Goal: Information Seeking & Learning: Check status

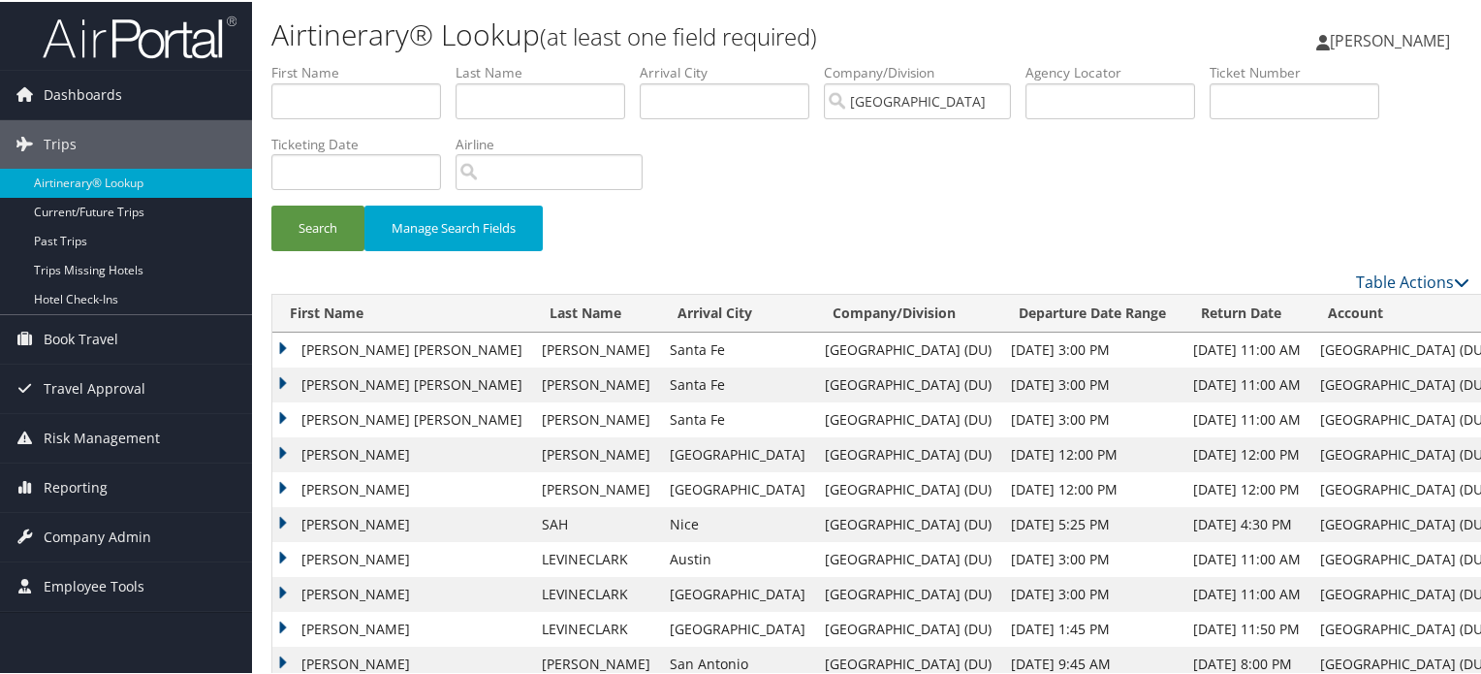
drag, startPoint x: 186, startPoint y: 44, endPoint x: 215, endPoint y: 47, distance: 29.3
click at [186, 44] on img at bounding box center [140, 36] width 194 height 46
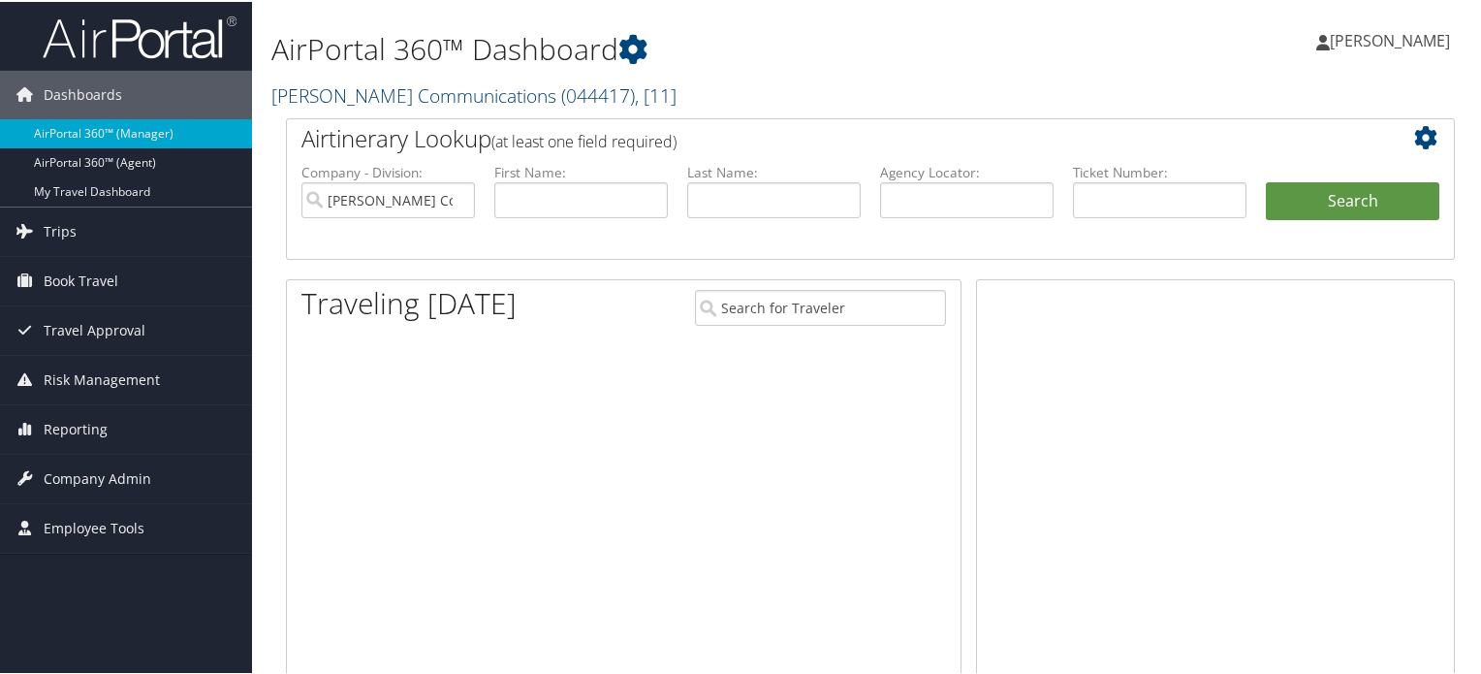
click at [406, 96] on link "Sorenson Communications ( 044417 ) , [ 11 ]" at bounding box center [473, 93] width 405 height 26
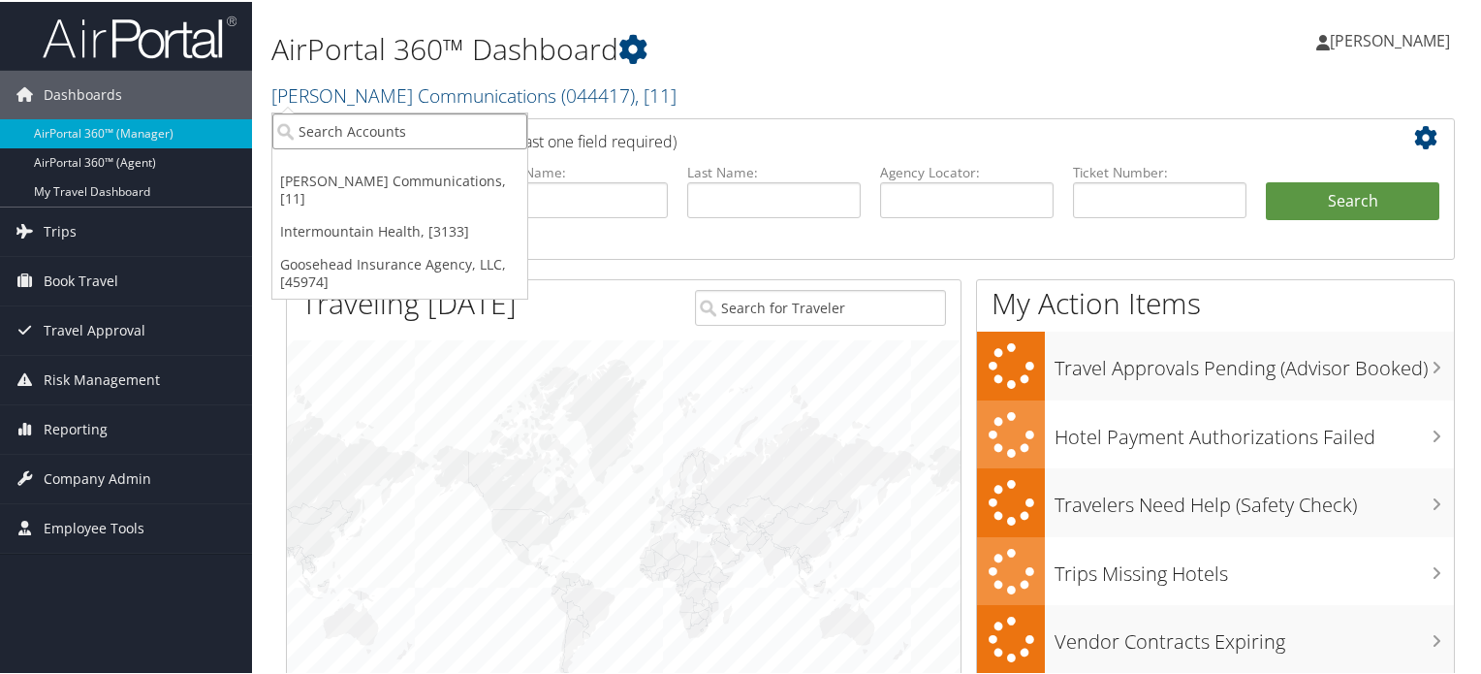
click at [376, 136] on input "search" at bounding box center [399, 129] width 255 height 36
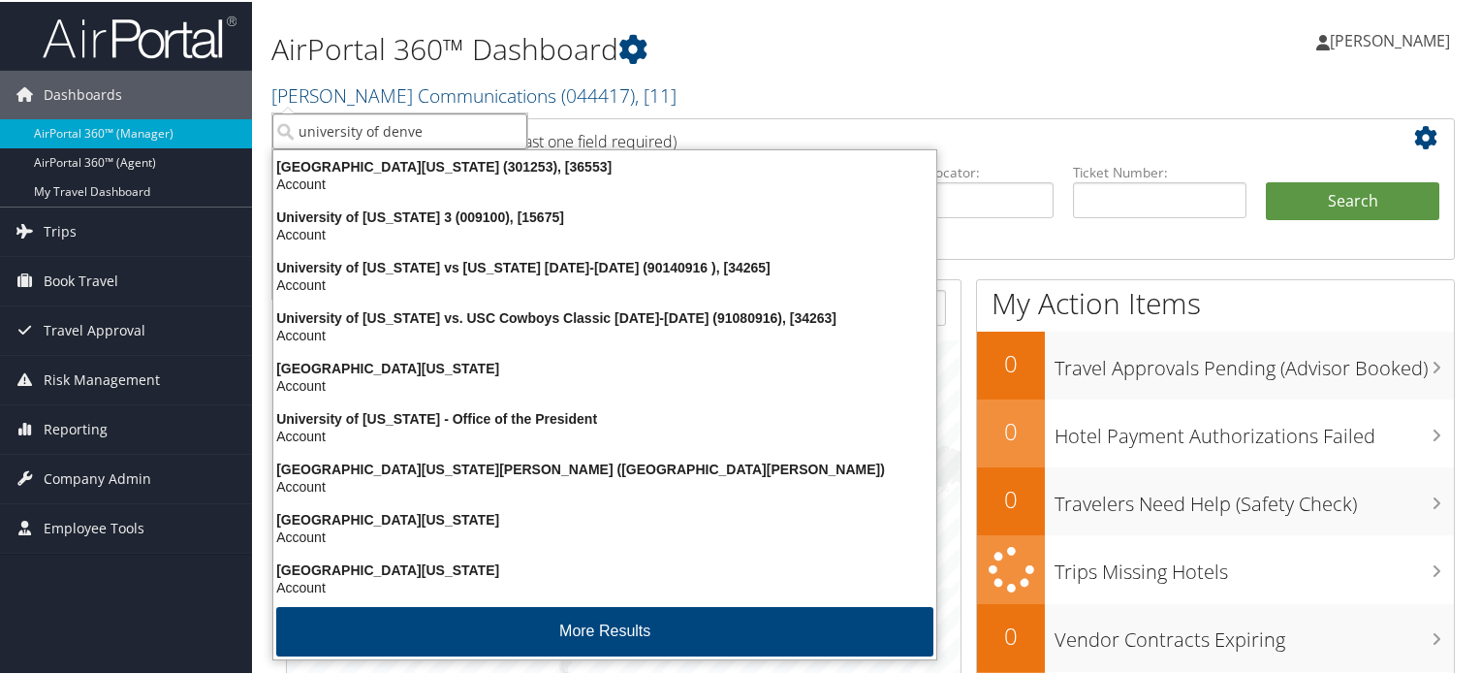
type input "university of denver"
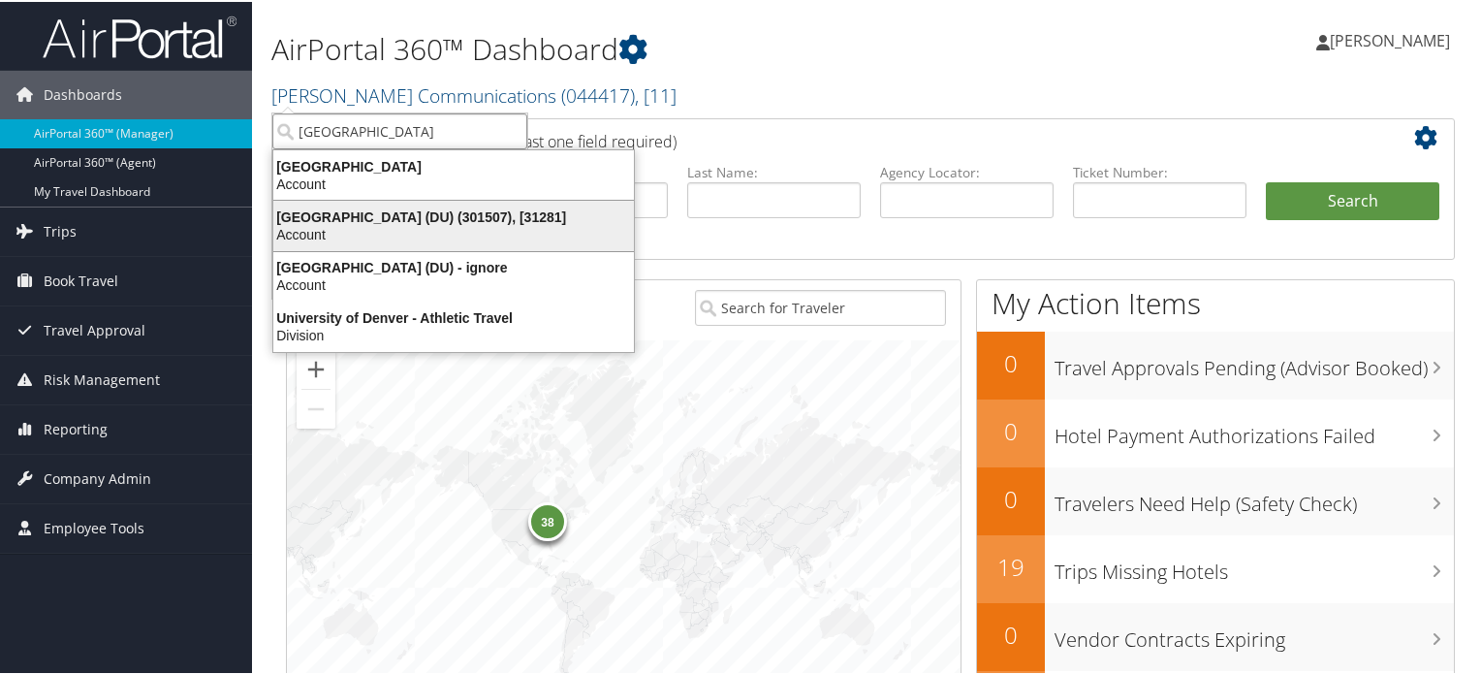
click at [395, 232] on div "Account" at bounding box center [454, 232] width 384 height 17
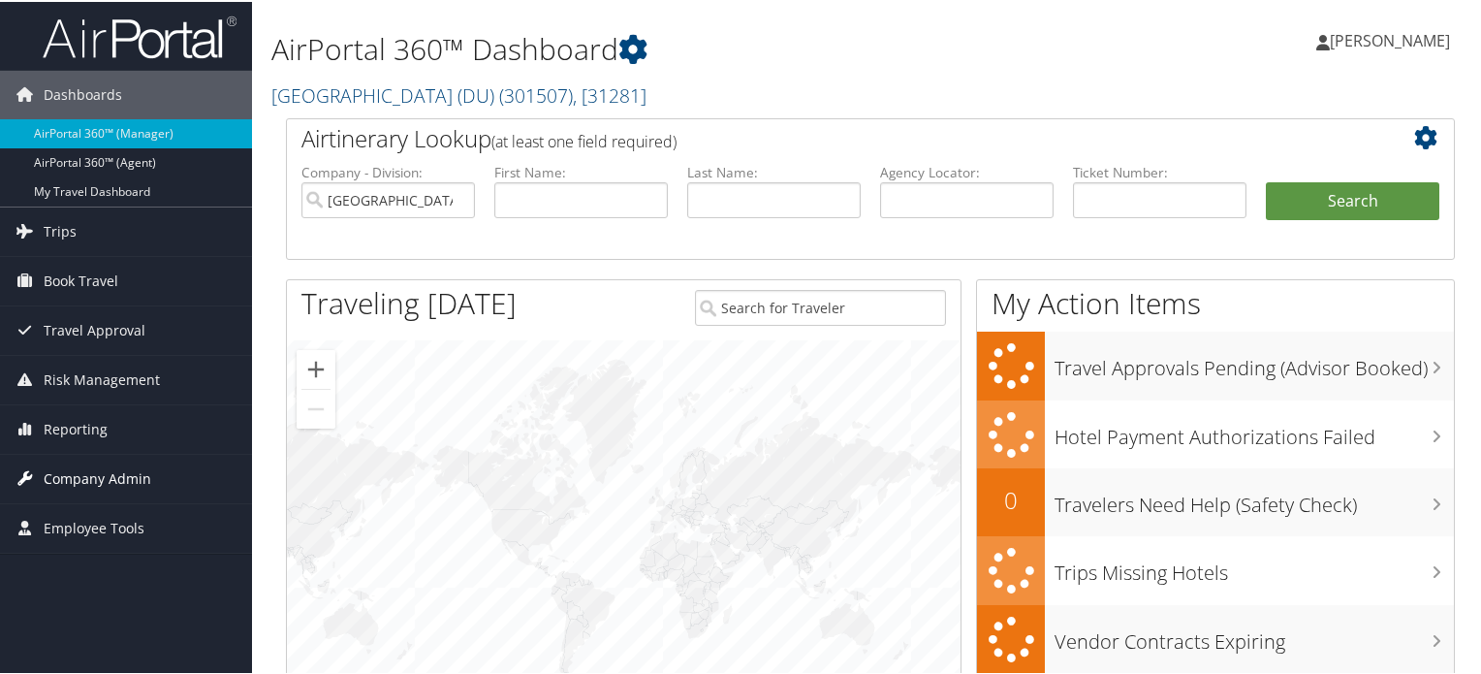
click at [131, 470] on span "Company Admin" at bounding box center [98, 477] width 108 height 48
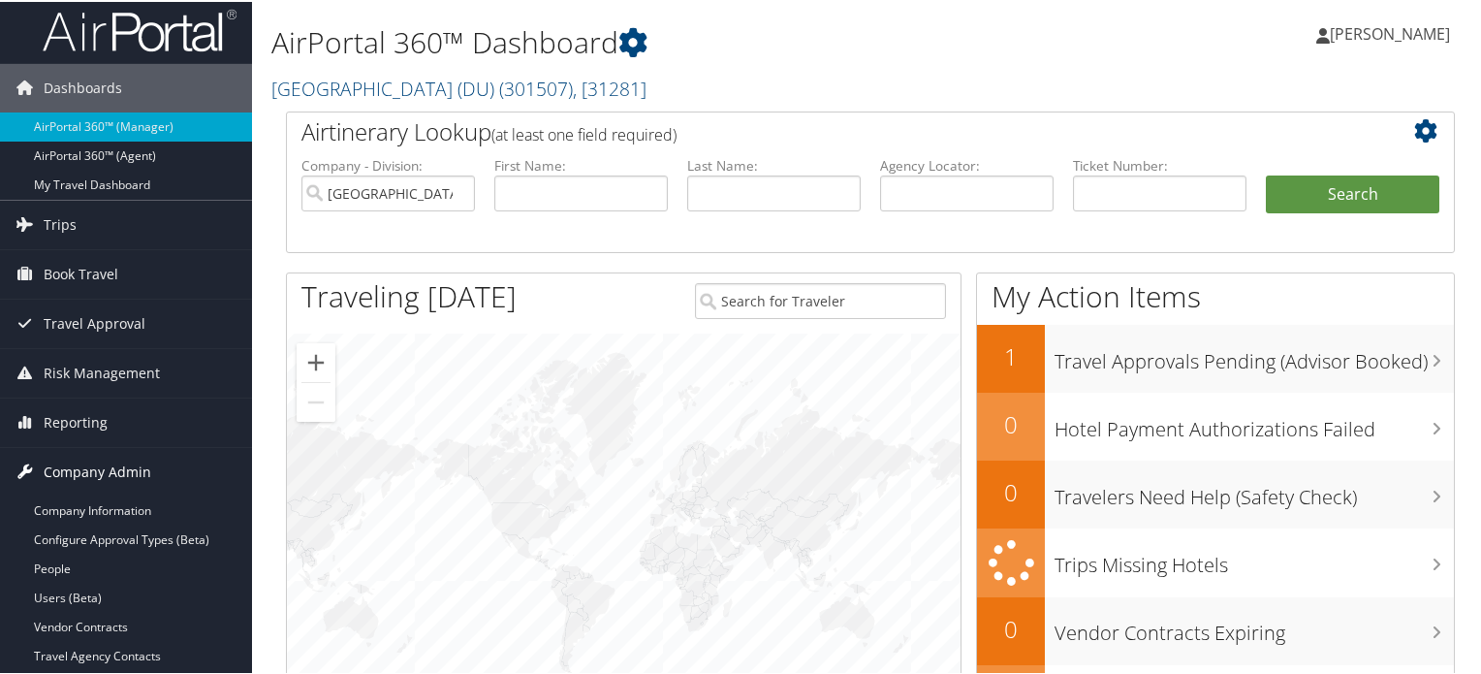
scroll to position [291, 0]
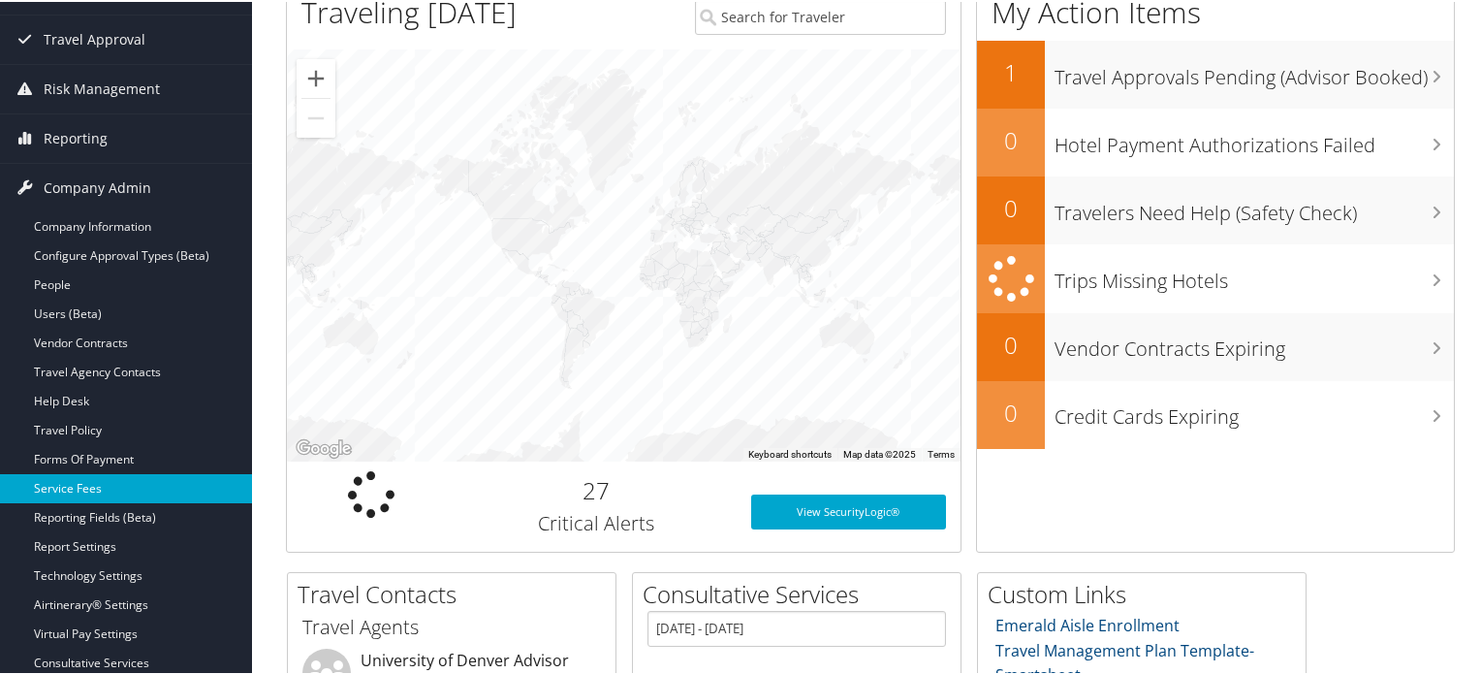
click at [103, 482] on link "Service Fees" at bounding box center [126, 486] width 252 height 29
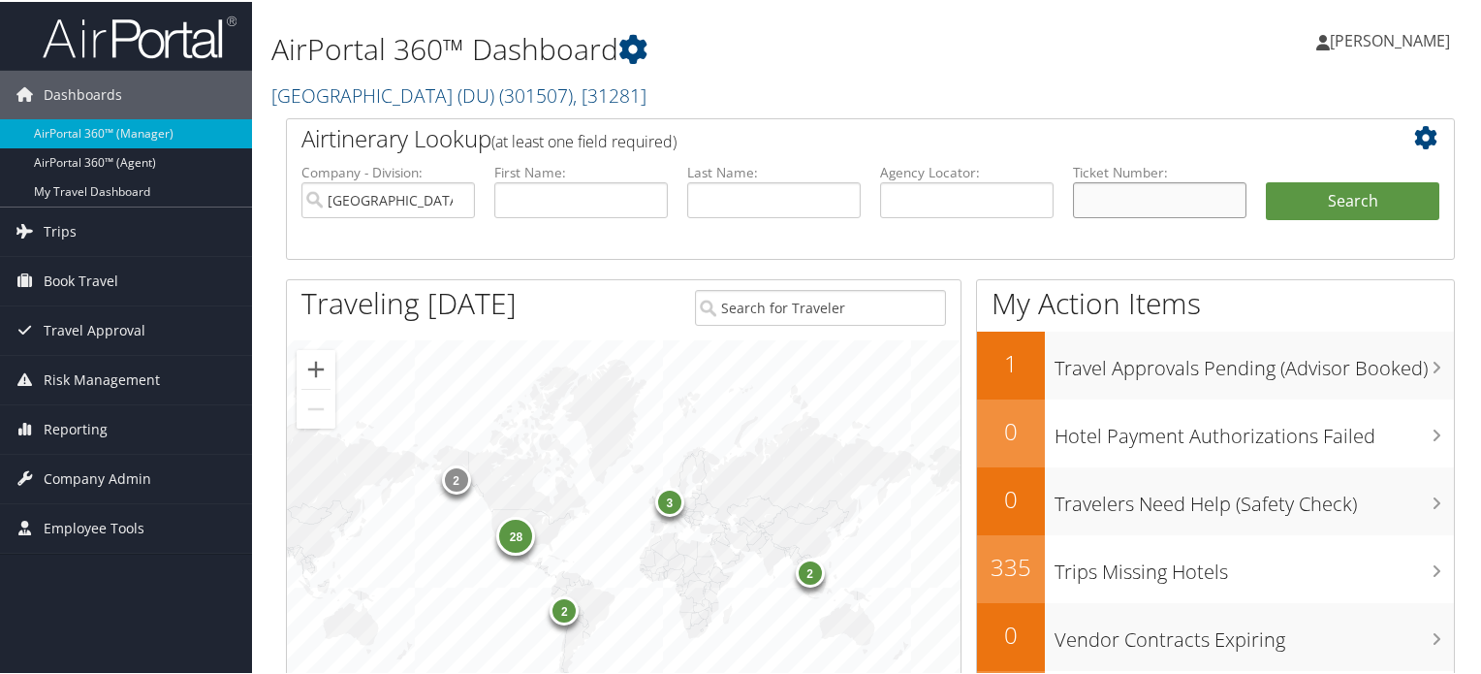
click at [1099, 200] on input "text" at bounding box center [1159, 198] width 173 height 36
paste input "0167311690294"
type input "0167311690294"
click at [1330, 201] on button "Search" at bounding box center [1352, 199] width 173 height 39
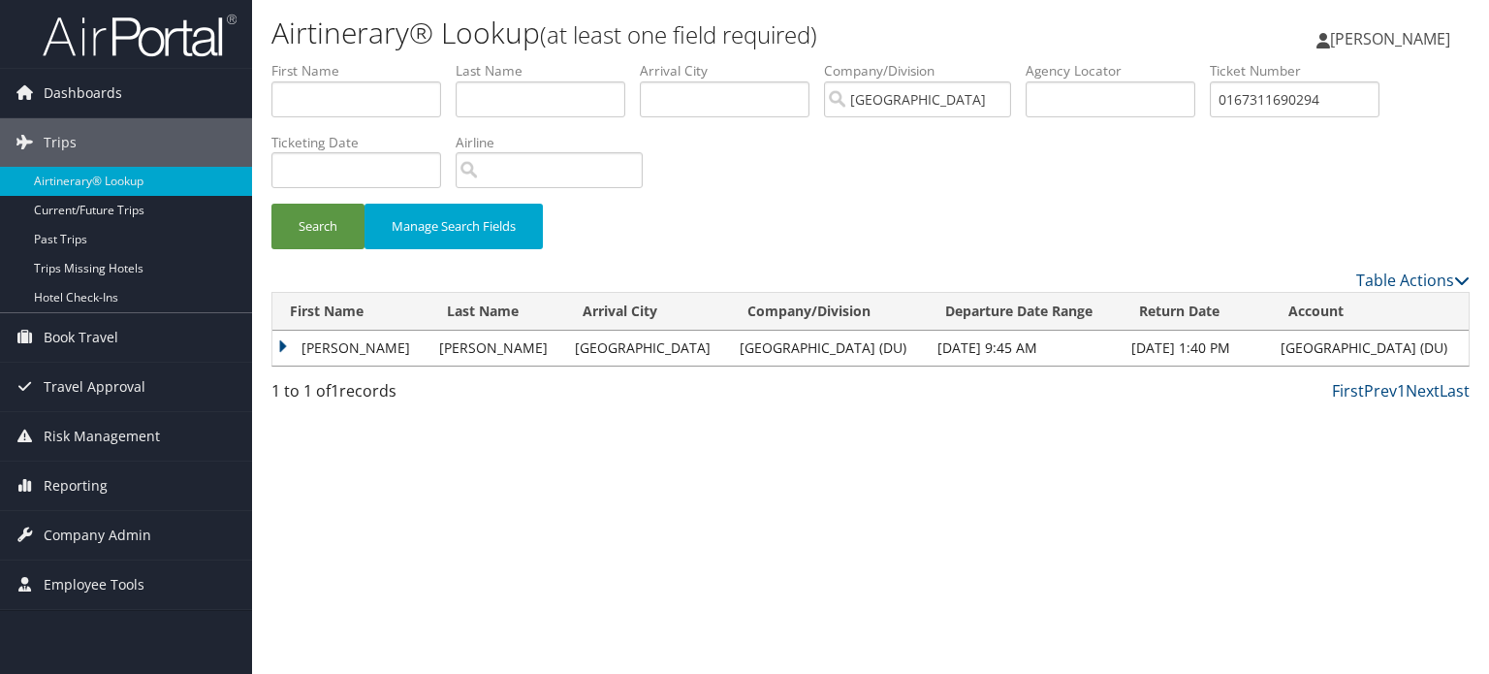
click at [282, 346] on td "[PERSON_NAME]" at bounding box center [350, 348] width 157 height 35
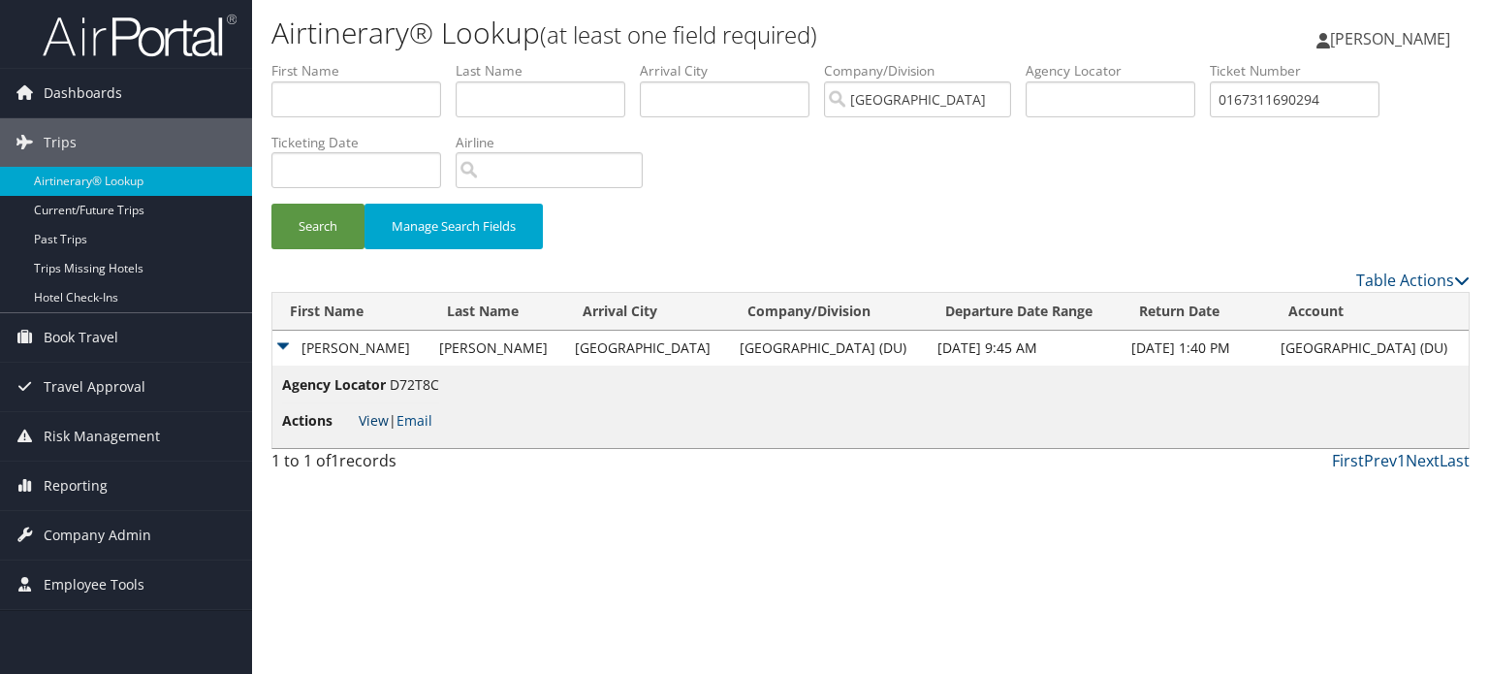
click at [368, 423] on link "View" at bounding box center [374, 420] width 30 height 18
click at [129, 534] on span "Company Admin" at bounding box center [98, 535] width 108 height 48
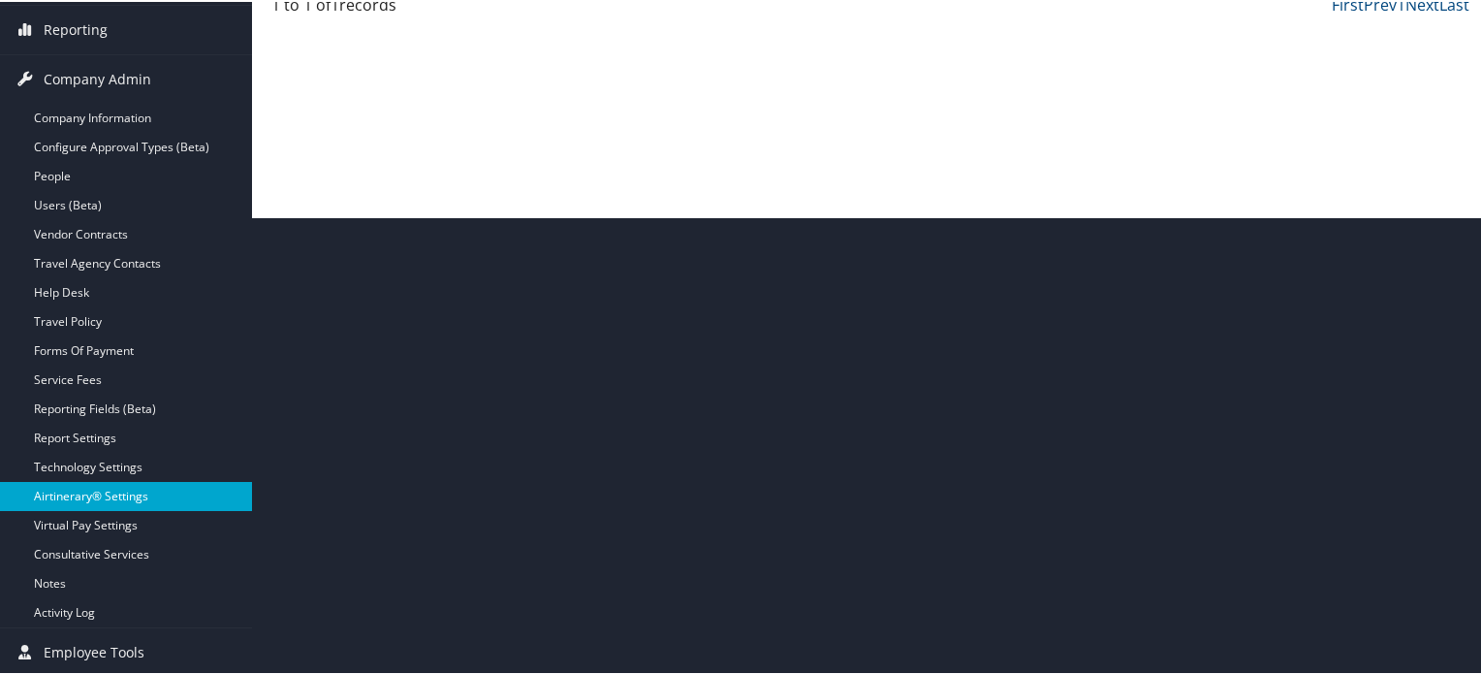
scroll to position [361, 0]
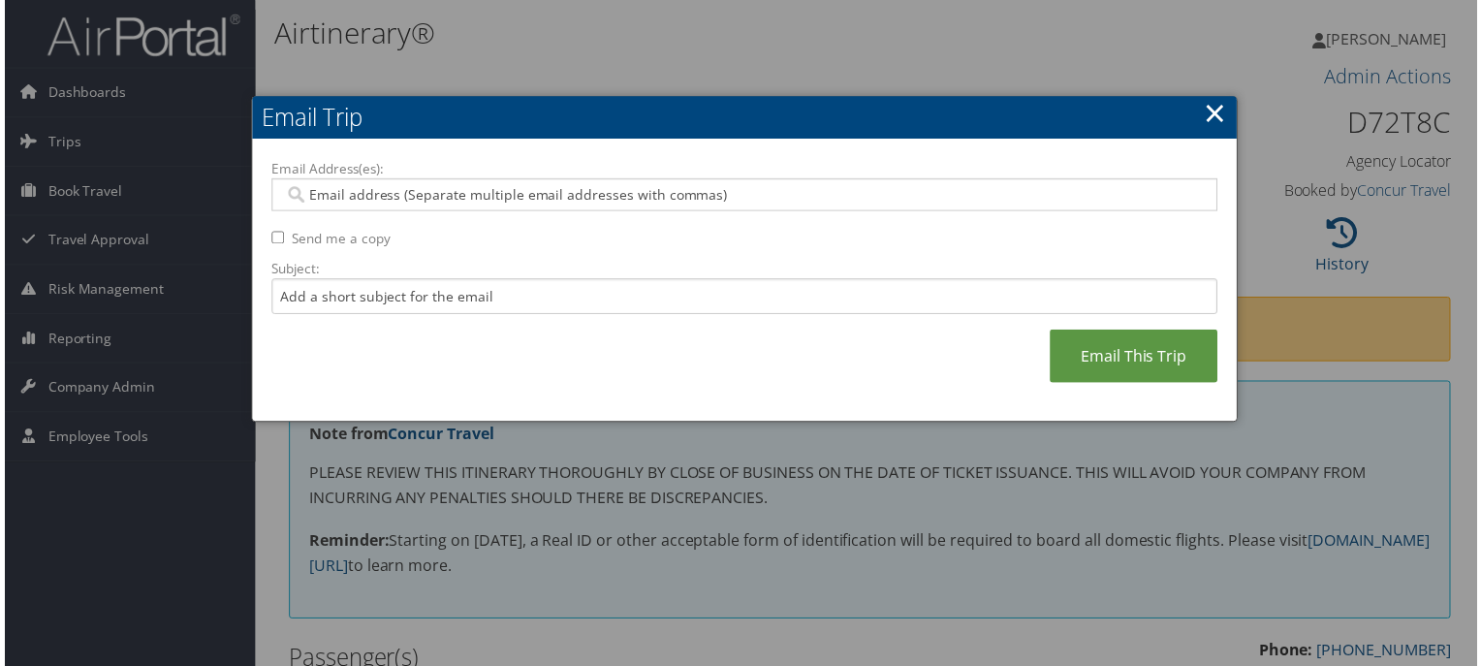
click at [1211, 119] on link "×" at bounding box center [1218, 113] width 22 height 39
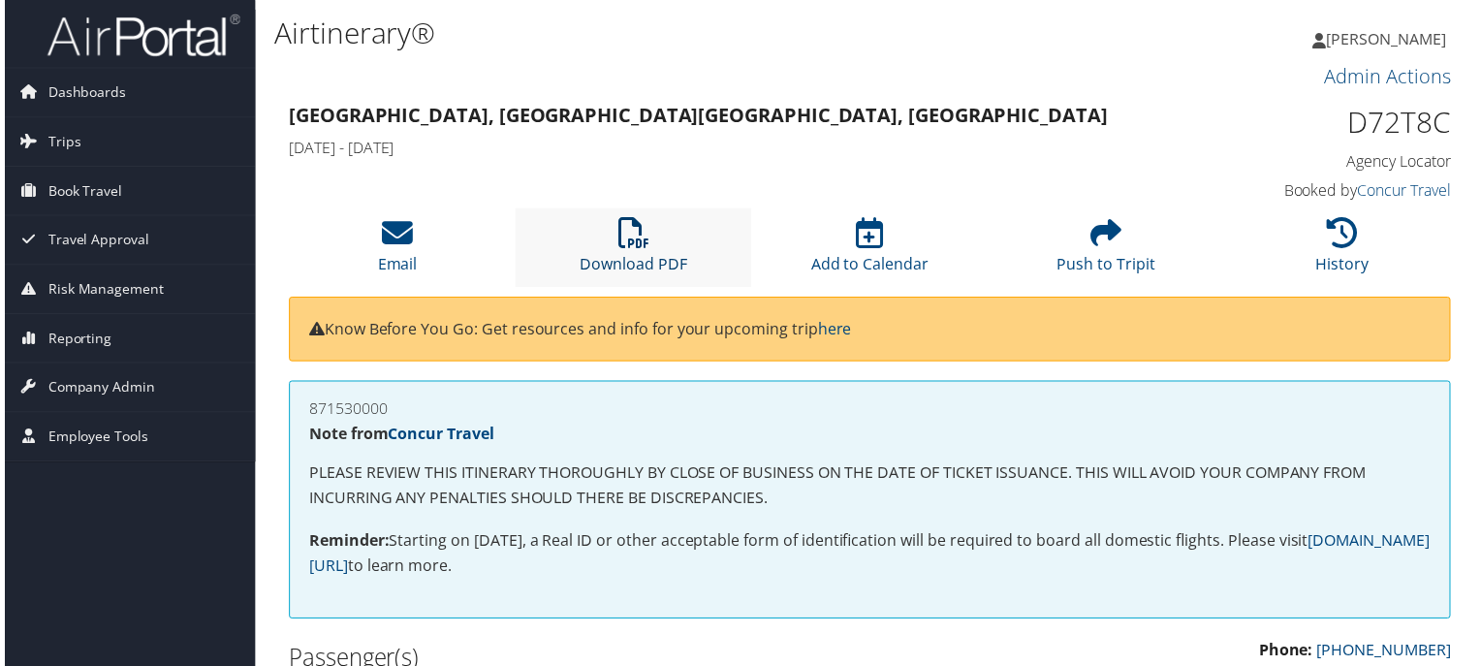
click at [622, 246] on icon at bounding box center [632, 234] width 31 height 31
